Goal: Transaction & Acquisition: Obtain resource

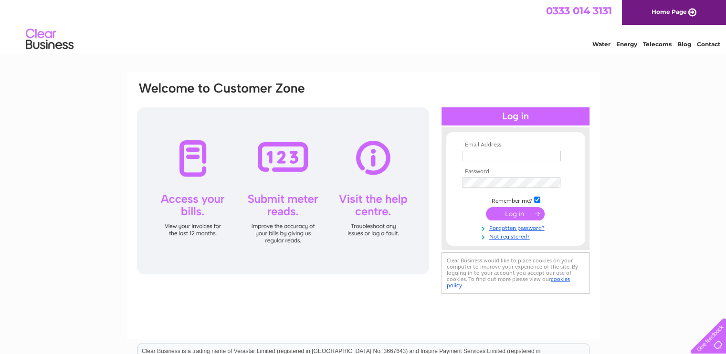
type input "claire@topazdetailing.com"
click at [521, 211] on input "submit" at bounding box center [515, 213] width 59 height 13
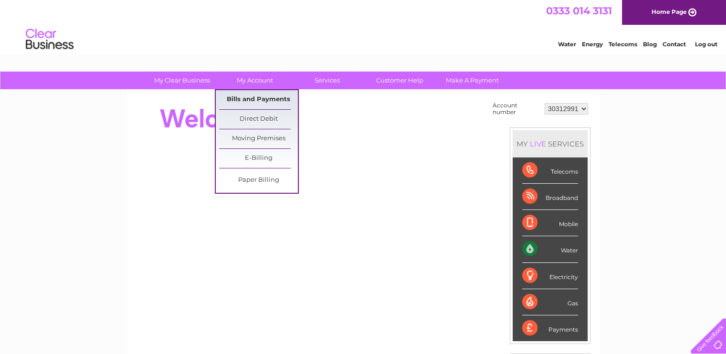
click at [250, 101] on link "Bills and Payments" at bounding box center [258, 99] width 79 height 19
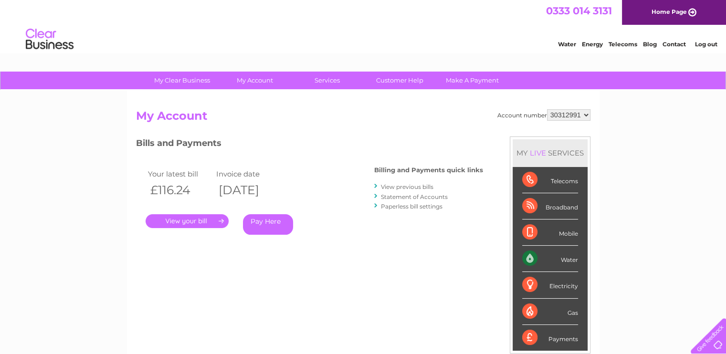
click at [197, 221] on link "." at bounding box center [187, 221] width 83 height 14
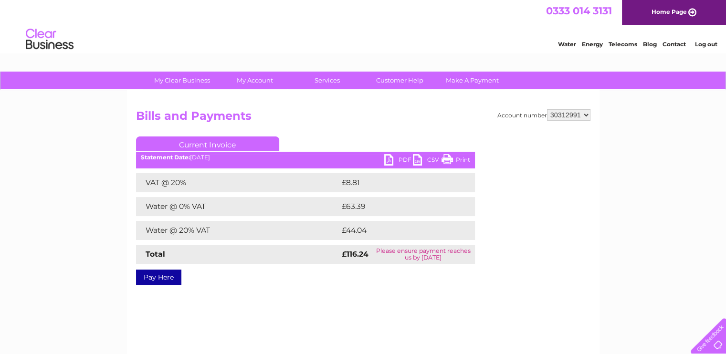
click at [401, 159] on link "PDF" at bounding box center [398, 161] width 29 height 14
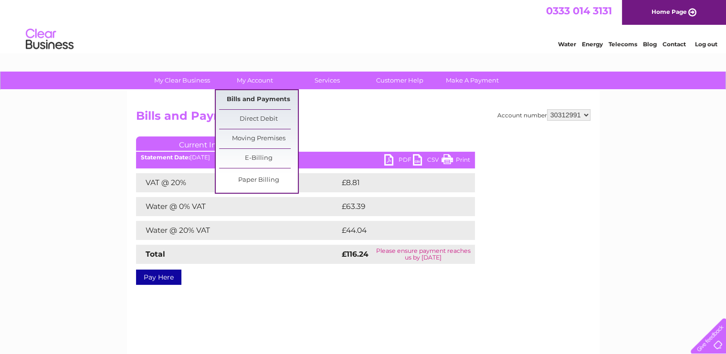
click at [239, 103] on link "Bills and Payments" at bounding box center [258, 99] width 79 height 19
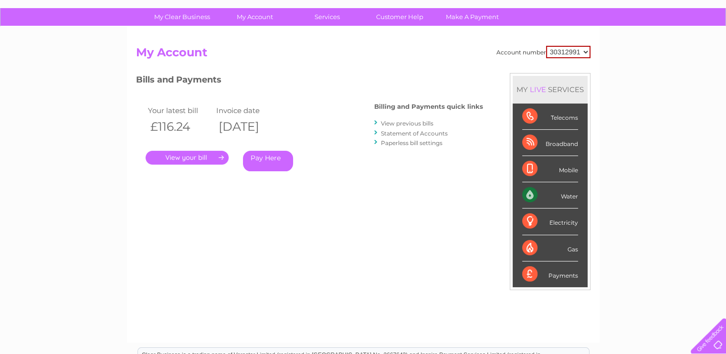
scroll to position [48, 0]
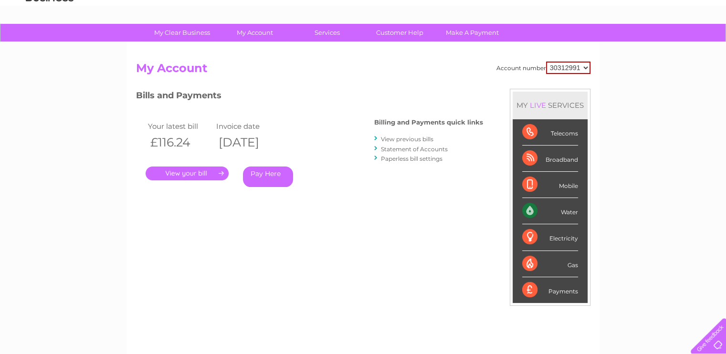
click at [399, 139] on link "View previous bills" at bounding box center [407, 139] width 53 height 7
